Goal: Information Seeking & Learning: Learn about a topic

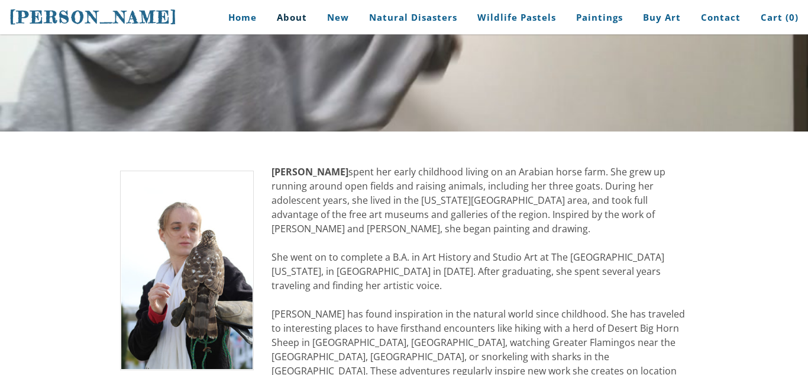
scroll to position [142, 0]
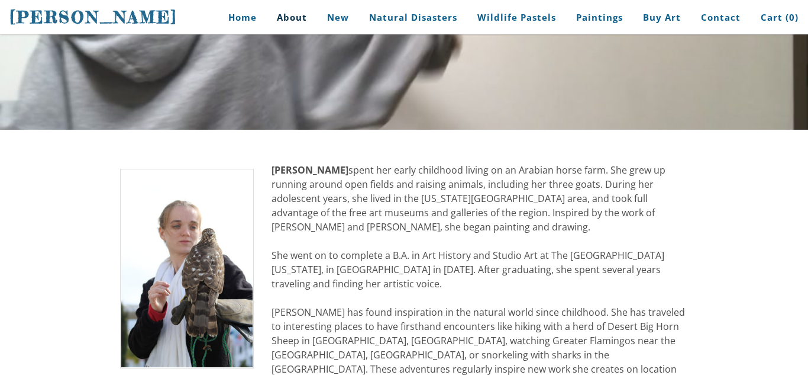
drag, startPoint x: 363, startPoint y: 171, endPoint x: 389, endPoint y: 178, distance: 26.3
drag, startPoint x: 366, startPoint y: 170, endPoint x: 391, endPoint y: 163, distance: 26.0
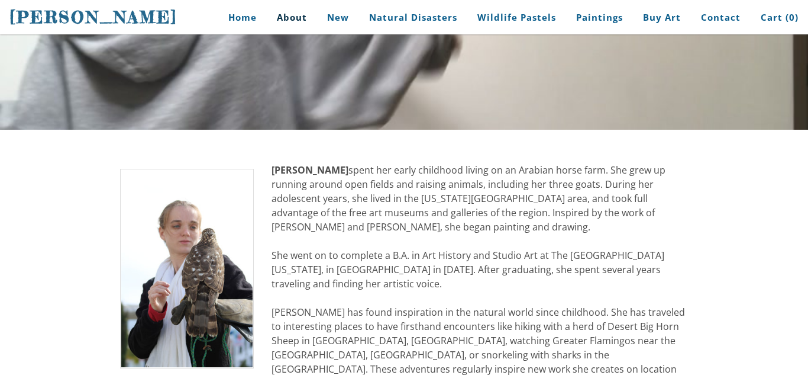
drag, startPoint x: 374, startPoint y: 167, endPoint x: 261, endPoint y: 173, distance: 113.2
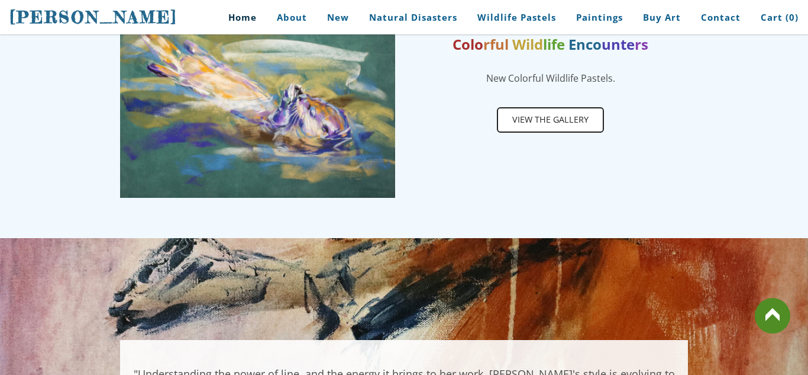
scroll to position [663, 0]
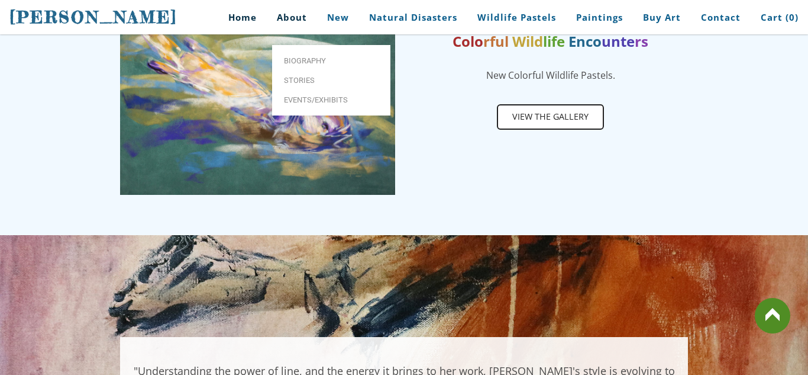
click at [298, 18] on link "About" at bounding box center [292, 17] width 48 height 27
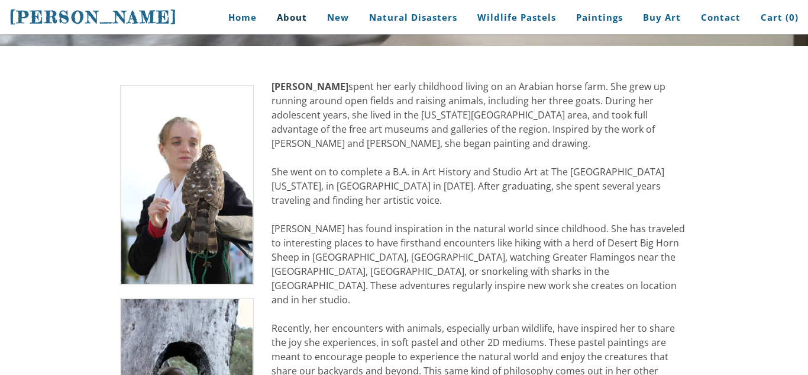
scroll to position [237, 0]
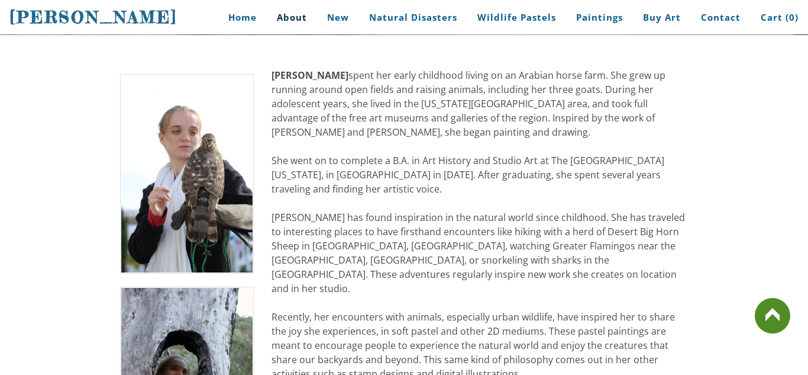
drag, startPoint x: 378, startPoint y: 98, endPoint x: 262, endPoint y: 56, distance: 123.2
drag, startPoint x: 279, startPoint y: 67, endPoint x: 286, endPoint y: 82, distance: 16.7
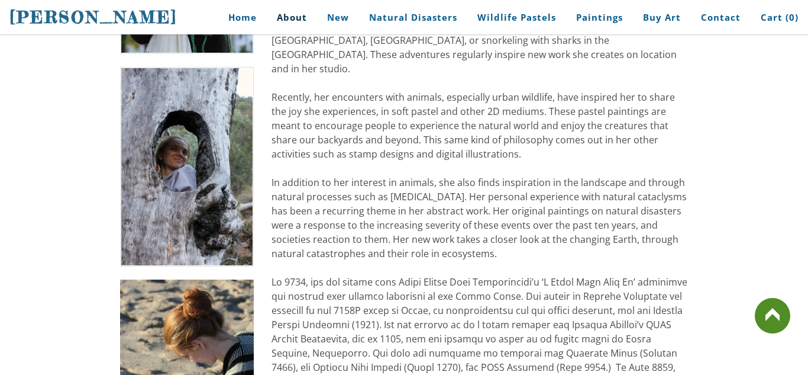
scroll to position [473, 0]
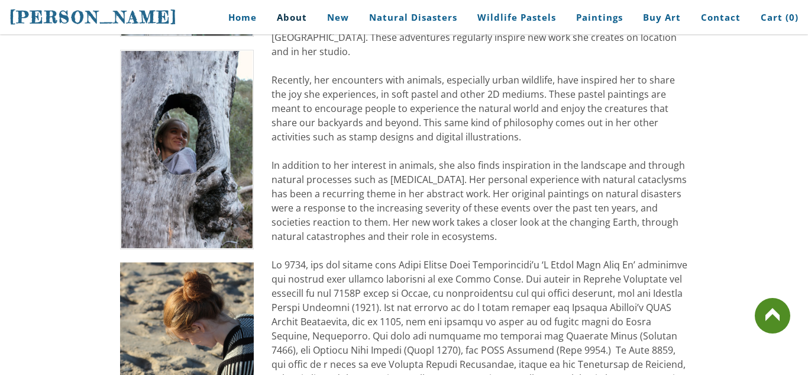
click at [306, 70] on div "[PERSON_NAME] spent her early childhood living on an Arabian horse farm. She gr…" at bounding box center [480, 165] width 417 height 668
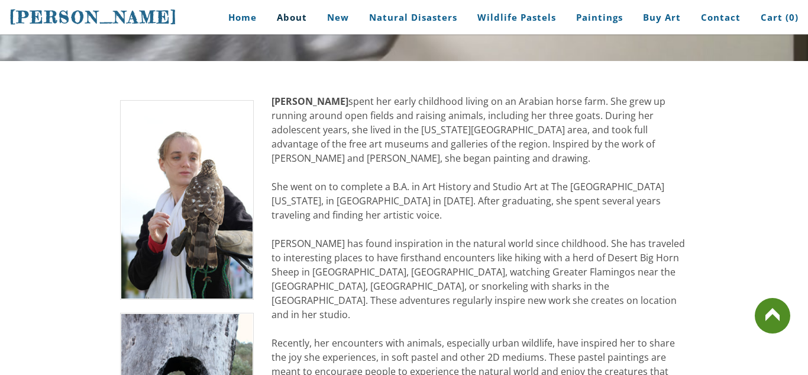
scroll to position [213, 0]
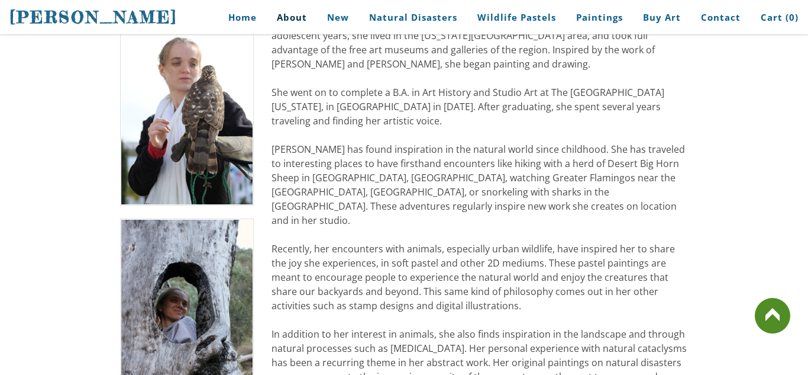
scroll to position [308, 0]
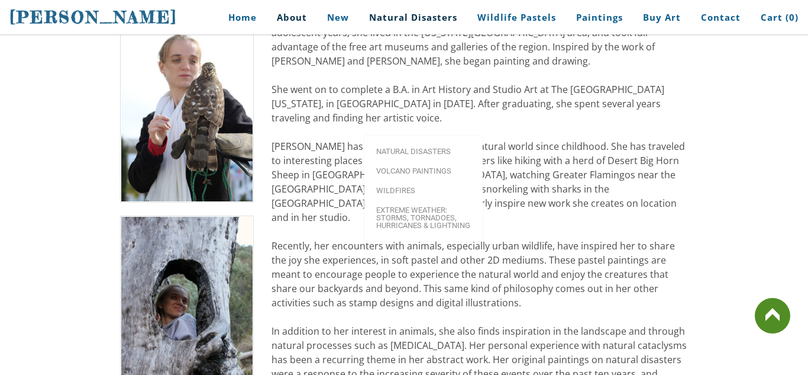
click at [391, 20] on link "Natural Disasters" at bounding box center [413, 17] width 106 height 27
click at [387, 141] on link "Natural Disasters" at bounding box center [424, 151] width 118 height 20
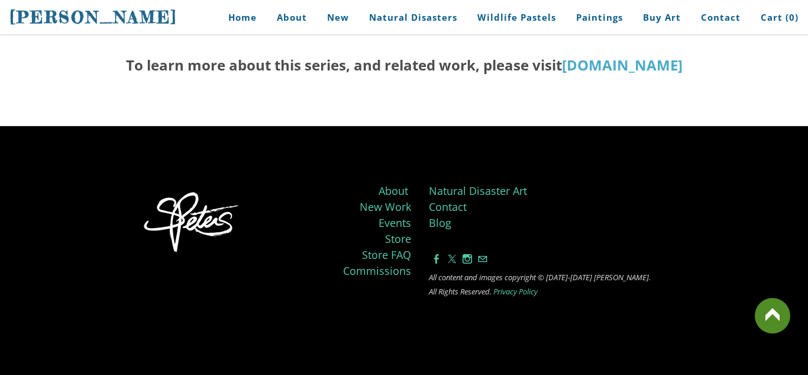
scroll to position [2348, 0]
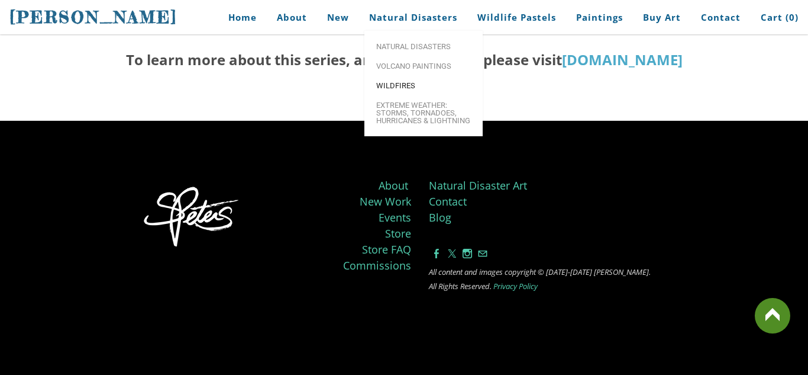
click at [408, 82] on span "Wildfires" at bounding box center [423, 86] width 95 height 8
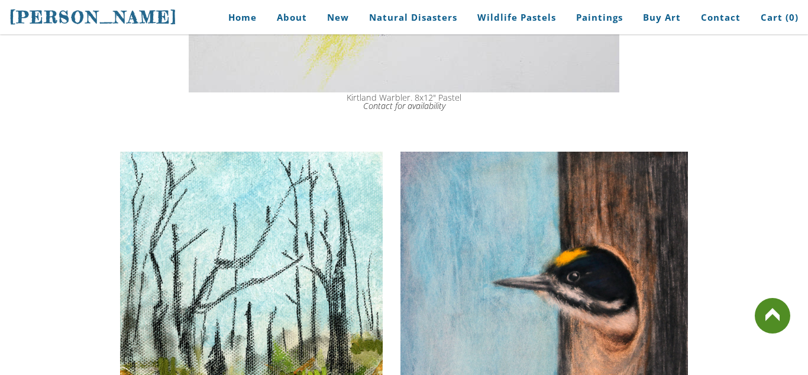
scroll to position [2770, 0]
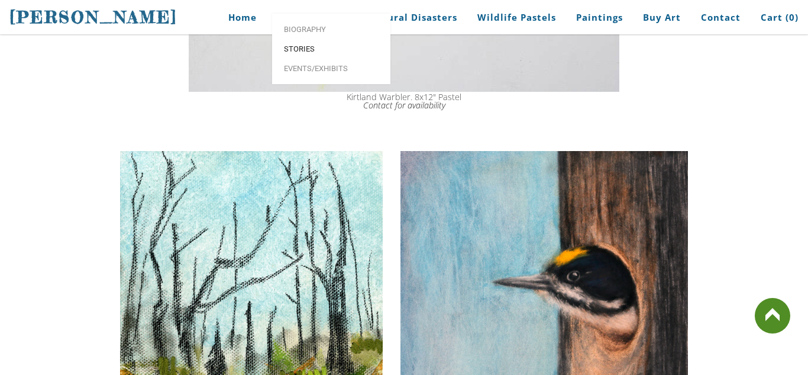
click at [297, 53] on span "Stories" at bounding box center [331, 49] width 95 height 8
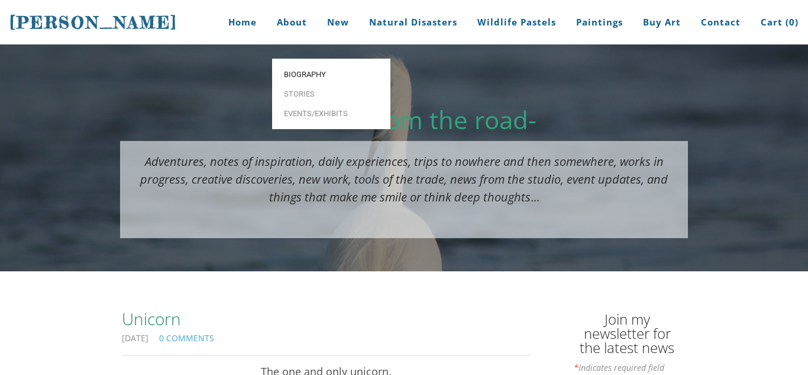
click at [292, 70] on span "Biography" at bounding box center [331, 74] width 95 height 8
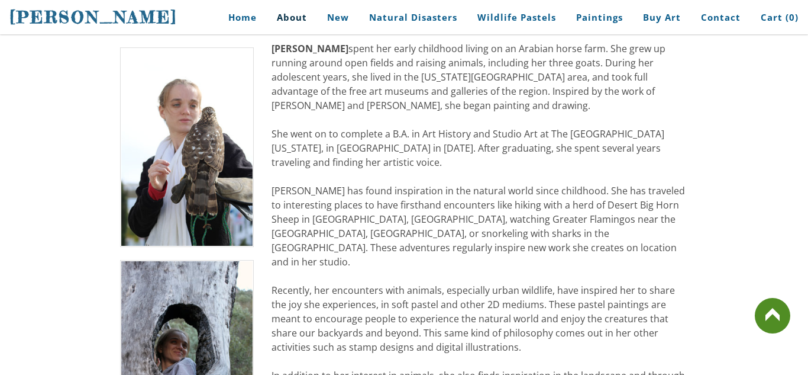
scroll to position [260, 0]
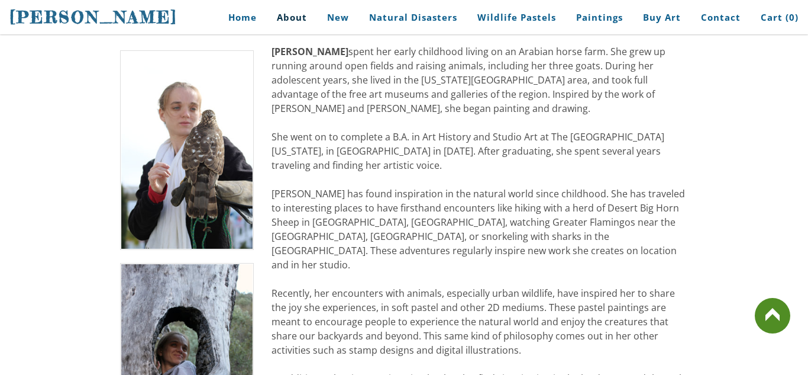
drag, startPoint x: 280, startPoint y: 136, endPoint x: 427, endPoint y: 130, distance: 147.5
click at [427, 130] on div "[PERSON_NAME] spent her early childhood living on an Arabian horse farm. She gr…" at bounding box center [480, 378] width 417 height 668
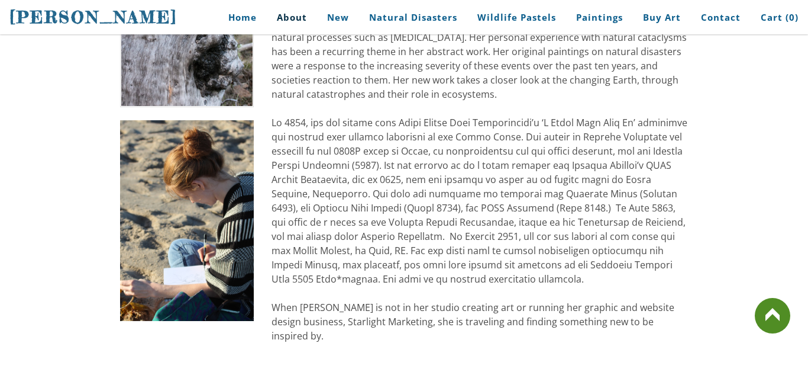
scroll to position [639, 0]
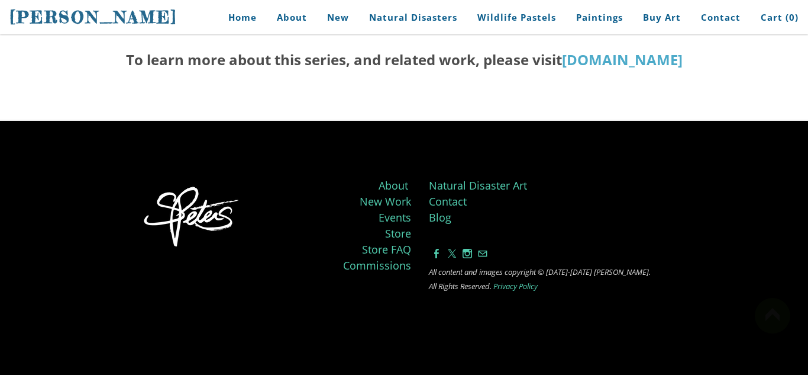
scroll to position [2348, 0]
